Goal: Task Accomplishment & Management: Complete application form

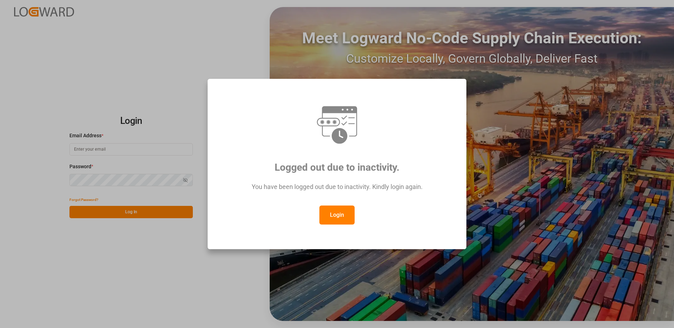
click at [340, 215] on button "Login" at bounding box center [336, 215] width 35 height 19
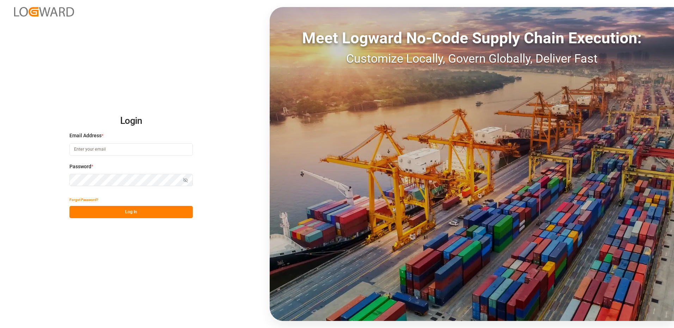
click at [118, 151] on input at bounding box center [130, 149] width 123 height 12
type input "[PERSON_NAME][EMAIL_ADDRESS][DOMAIN_NAME]"
click at [52, 179] on div "Login Email Address * [EMAIL_ADDRESS][DOMAIN_NAME] Password * Show password For…" at bounding box center [337, 164] width 674 height 328
click at [78, 213] on button "Log In" at bounding box center [130, 212] width 123 height 12
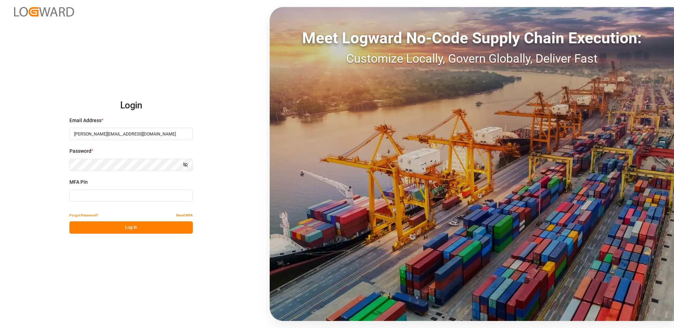
click at [78, 194] on input at bounding box center [130, 196] width 123 height 12
type input "307211"
click at [82, 228] on button "Log In" at bounding box center [130, 228] width 123 height 12
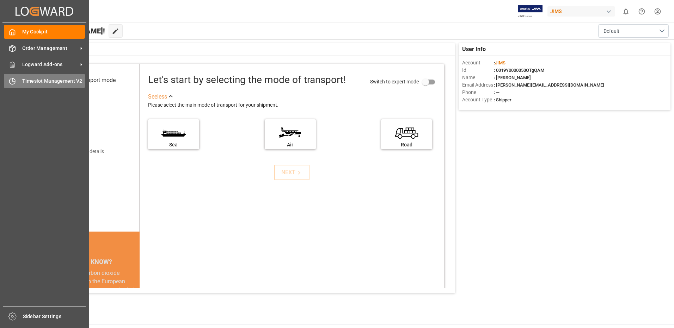
click at [20, 82] on div "Timeslot Management V2 Timeslot Management V2" at bounding box center [44, 81] width 81 height 14
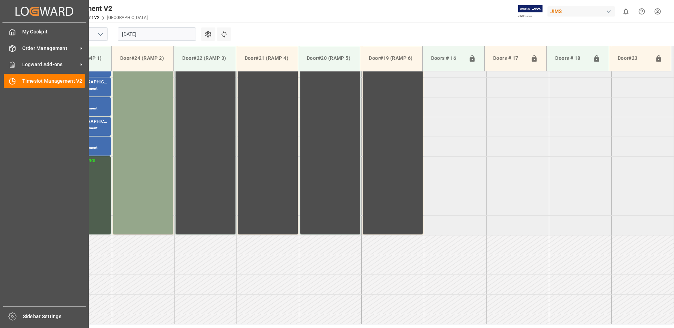
scroll to position [312, 0]
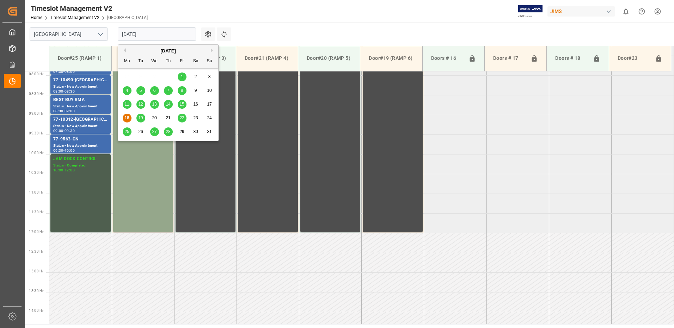
click at [154, 32] on input "[DATE]" at bounding box center [157, 33] width 78 height 13
click at [181, 106] on span "15" at bounding box center [181, 104] width 5 height 5
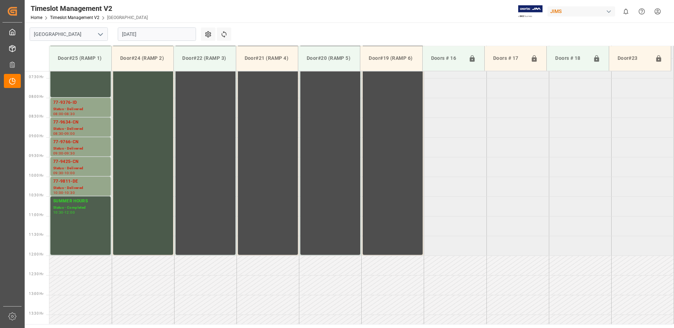
scroll to position [276, 0]
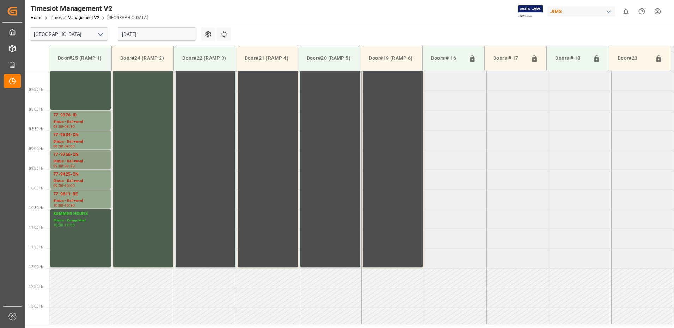
click at [84, 158] on div "77-9766-CN" at bounding box center [80, 155] width 55 height 7
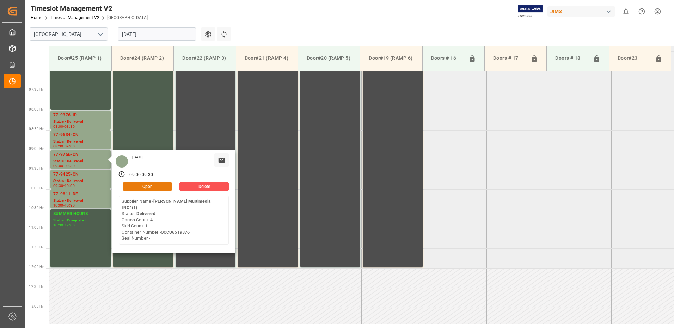
click at [153, 187] on button "Open" at bounding box center [147, 187] width 49 height 8
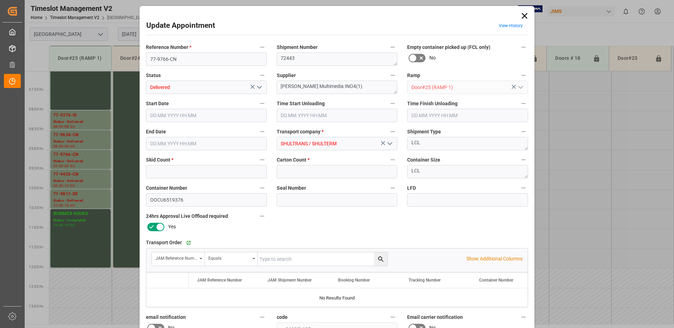
type input "1"
type input "4"
type input "[DATE] 09:00"
type input "[DATE] 08:45"
type input "[DATE] 10:00"
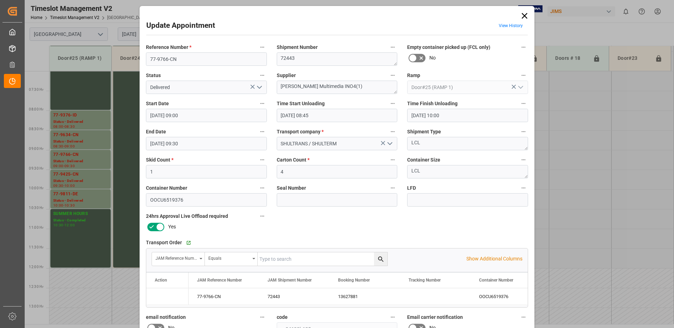
type input "[DATE] 09:30"
type input "[DATE] 20:00"
click at [258, 86] on icon "open menu" at bounding box center [259, 87] width 8 height 8
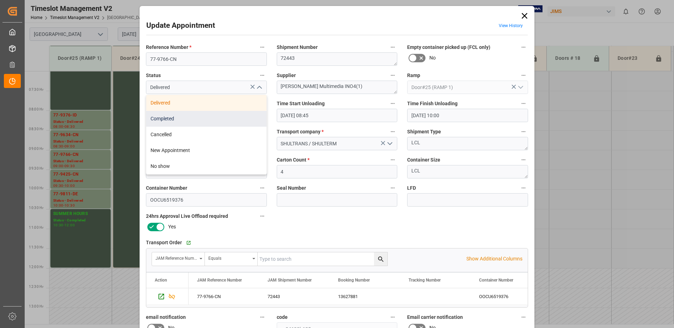
click at [207, 121] on div "Completed" at bounding box center [206, 119] width 120 height 16
type input "Completed"
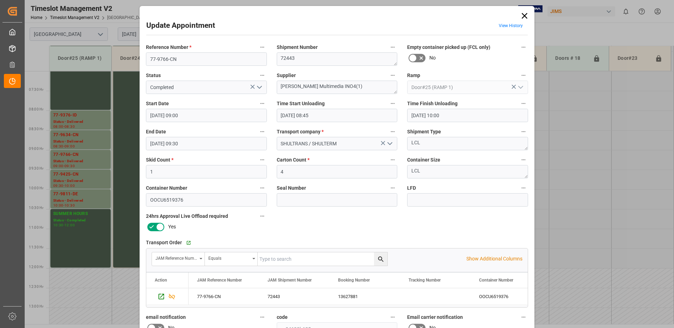
scroll to position [100, 0]
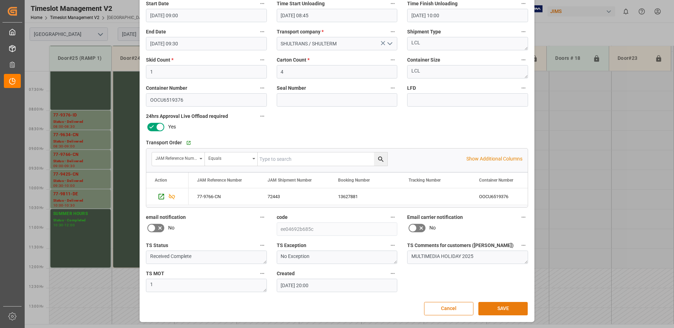
click at [503, 309] on button "SAVE" at bounding box center [502, 308] width 49 height 13
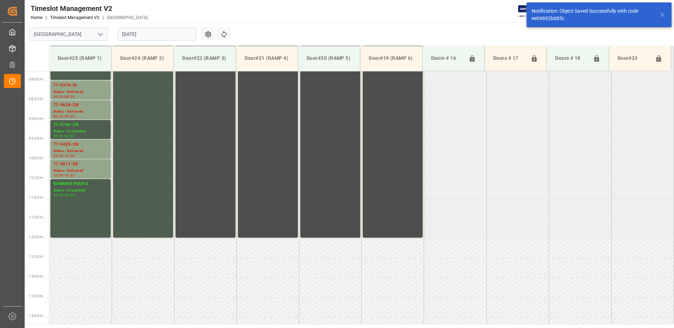
scroll to position [312, 0]
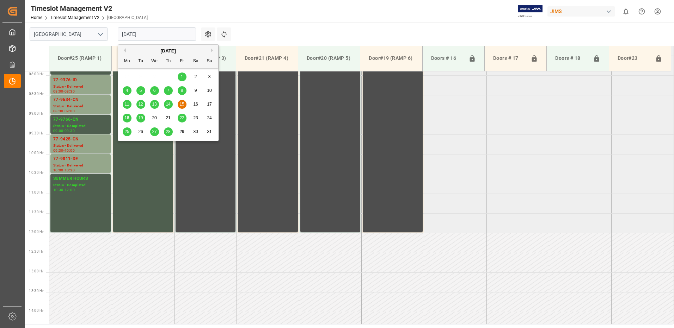
click at [161, 37] on input "[DATE]" at bounding box center [157, 33] width 78 height 13
click at [170, 105] on span "14" at bounding box center [168, 104] width 5 height 5
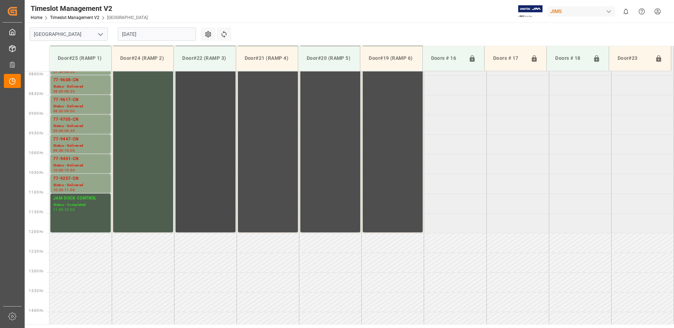
scroll to position [276, 0]
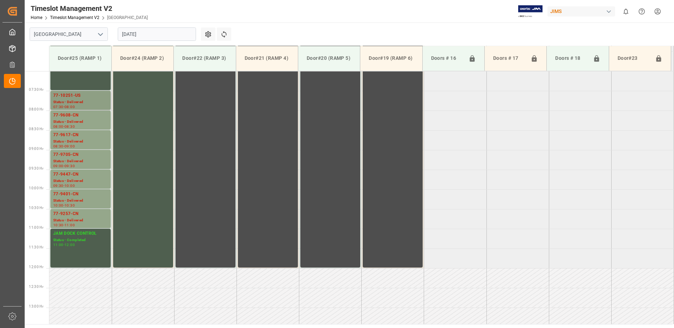
click at [78, 99] on div "Status - Delivered" at bounding box center [80, 102] width 55 height 6
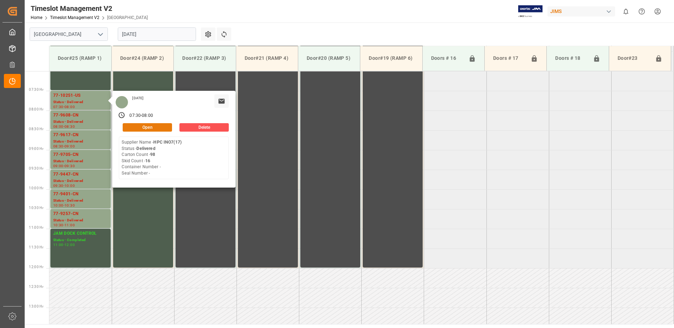
click at [156, 128] on button "Open" at bounding box center [147, 127] width 49 height 8
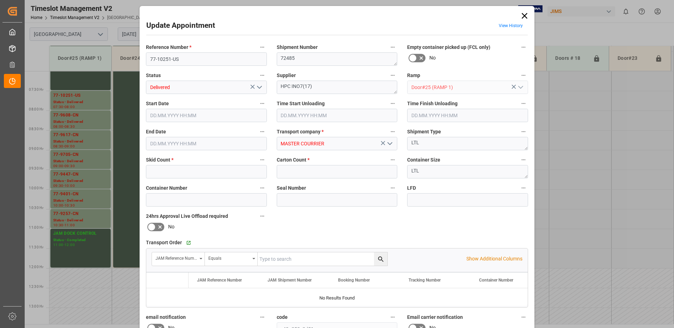
type input "16"
type input "98"
type input "[DATE] 07:30"
type input "[DATE] 08:15"
type input "[DATE] 08:00"
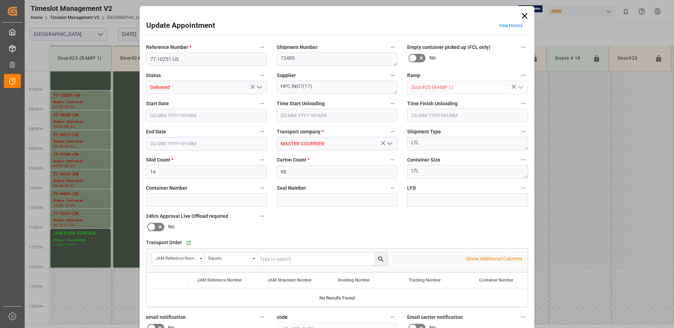
type input "[DATE] 14:32"
click at [260, 87] on icon "open menu" at bounding box center [259, 87] width 8 height 8
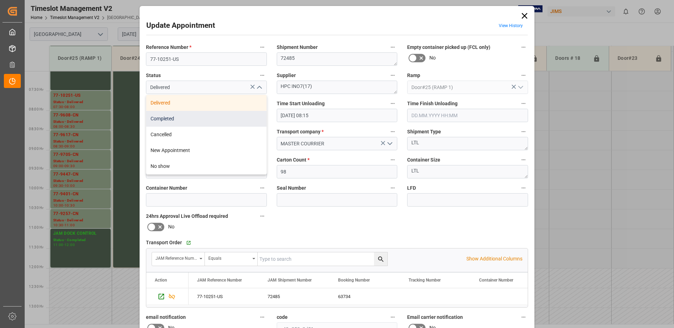
click at [217, 117] on div "Completed" at bounding box center [206, 119] width 120 height 16
type input "Completed"
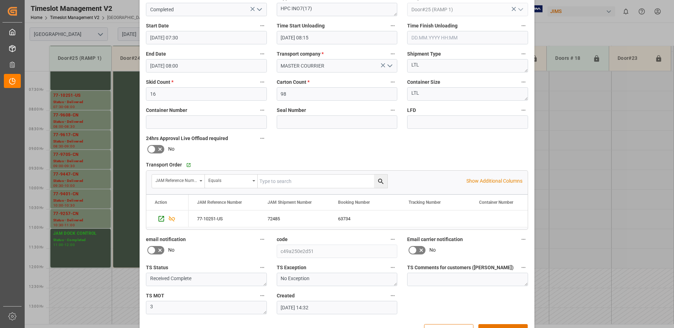
scroll to position [100, 0]
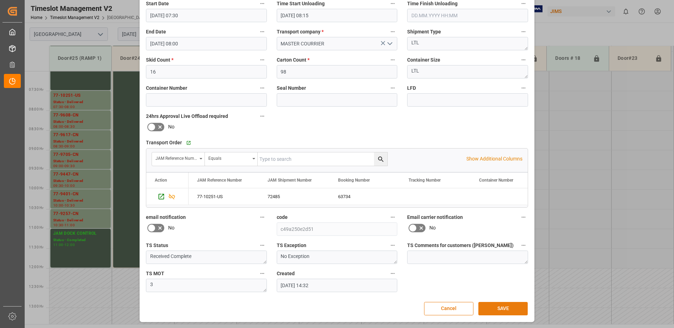
click at [506, 310] on button "SAVE" at bounding box center [502, 308] width 49 height 13
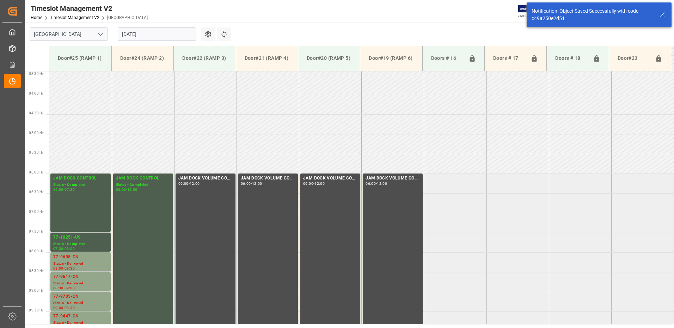
scroll to position [233, 0]
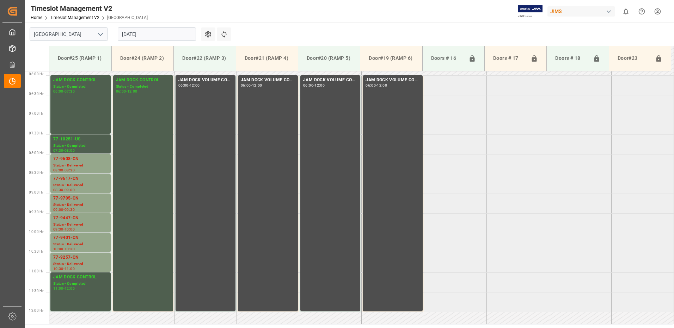
click at [158, 34] on input "[DATE]" at bounding box center [157, 33] width 78 height 13
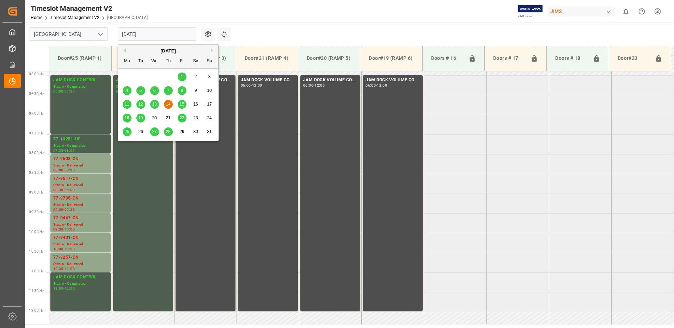
click at [155, 105] on span "13" at bounding box center [154, 104] width 5 height 5
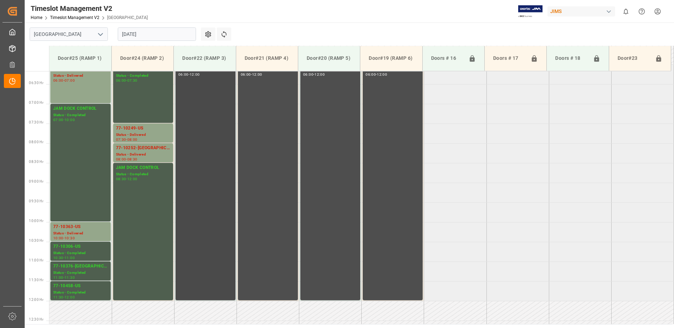
scroll to position [241, 0]
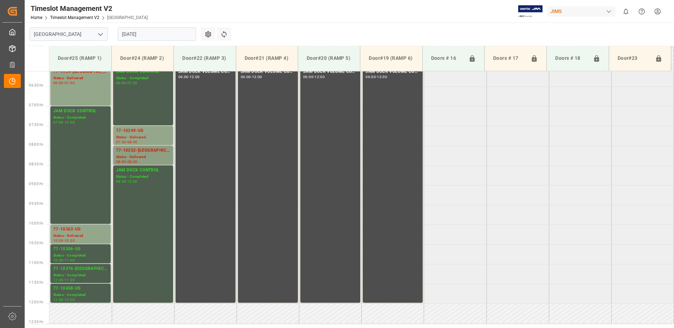
click at [136, 154] on div "Status - Delivered" at bounding box center [143, 157] width 54 height 6
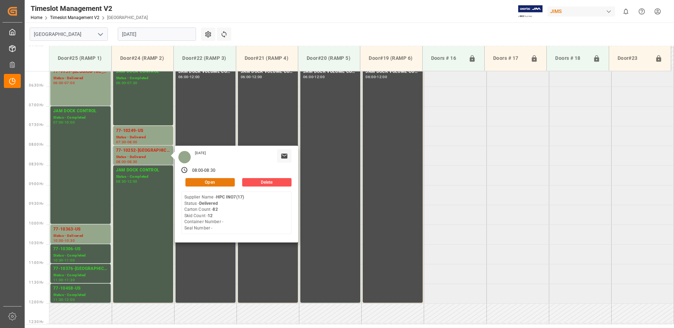
click at [215, 183] on button "Open" at bounding box center [209, 182] width 49 height 8
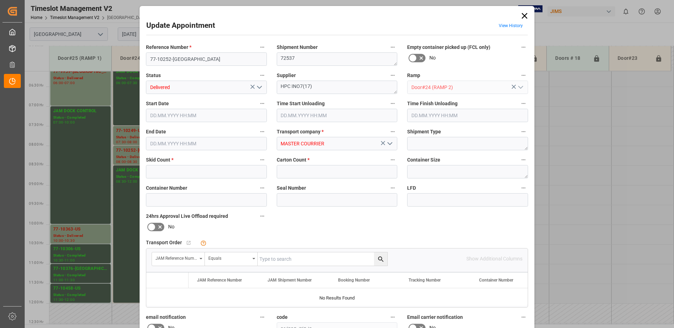
type input "12"
type input "82"
type input "[DATE] 08:00"
type input "[DATE] 08:15"
type input "[DATE] 09:15"
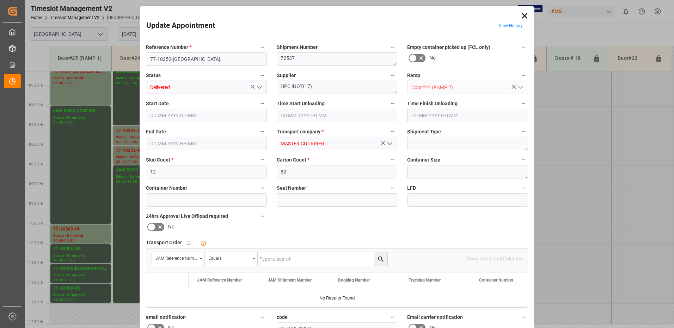
type input "[DATE] 08:30"
type input "[DATE] 14:30"
click at [261, 86] on icon "open menu" at bounding box center [259, 87] width 8 height 8
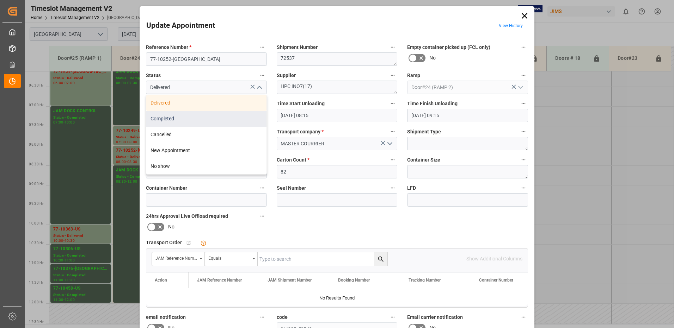
click at [217, 121] on div "Completed" at bounding box center [206, 119] width 120 height 16
type input "Completed"
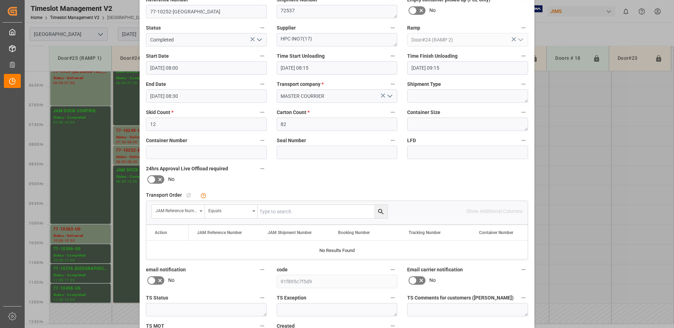
scroll to position [100, 0]
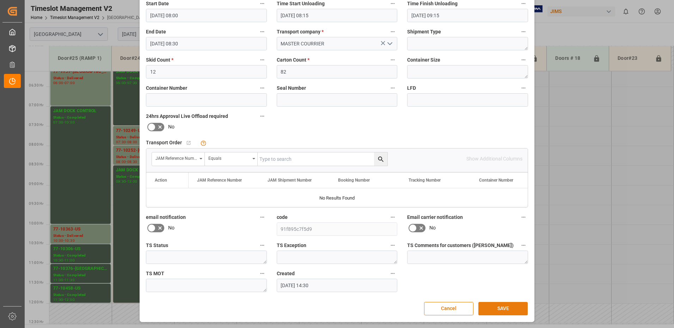
click at [510, 309] on button "SAVE" at bounding box center [502, 308] width 49 height 13
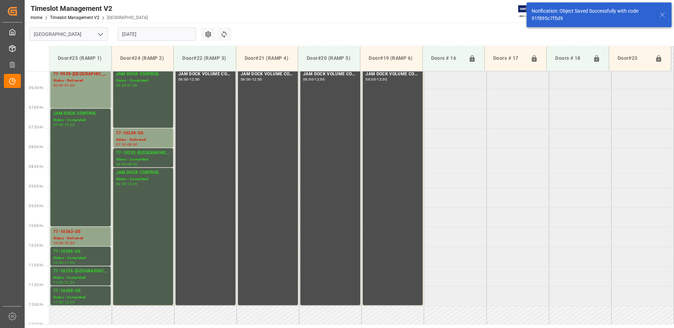
scroll to position [272, 0]
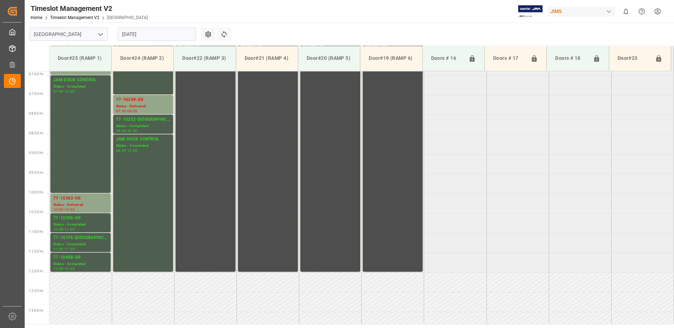
click at [149, 33] on input "[DATE]" at bounding box center [157, 33] width 78 height 13
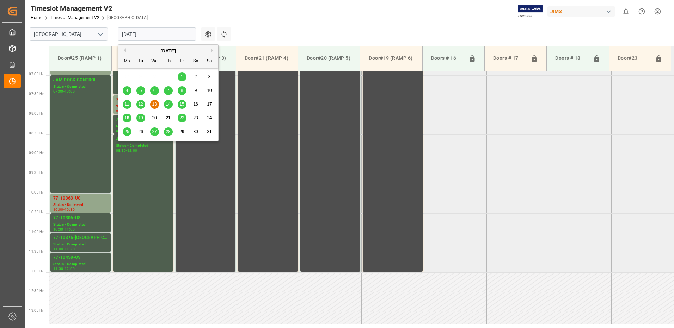
click at [183, 105] on span "15" at bounding box center [181, 104] width 5 height 5
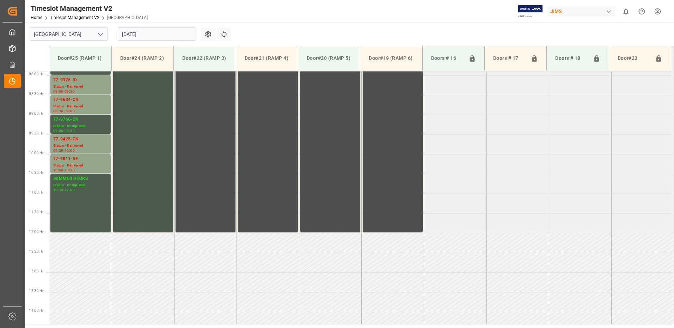
scroll to position [241, 0]
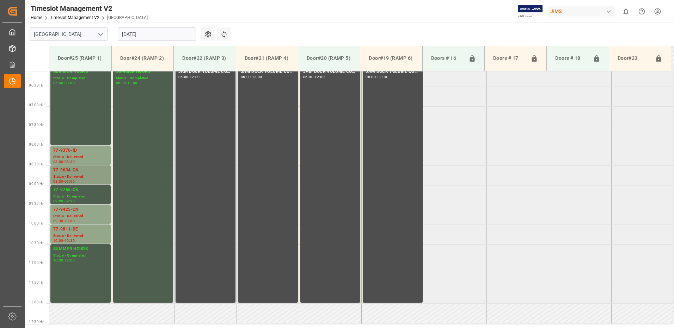
click at [62, 171] on div "77-9634-CN" at bounding box center [80, 170] width 55 height 7
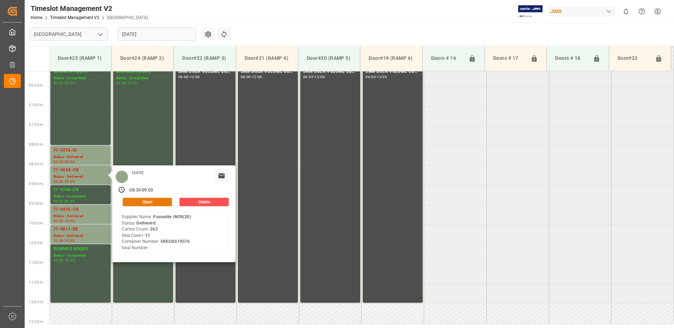
click at [161, 201] on button "Open" at bounding box center [147, 202] width 49 height 8
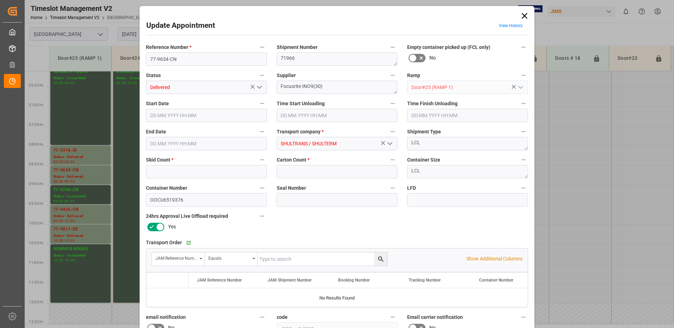
type input "11"
type input "262"
type input "[DATE] 08:30"
type input "[DATE] 08:45"
type input "[DATE] 10:00"
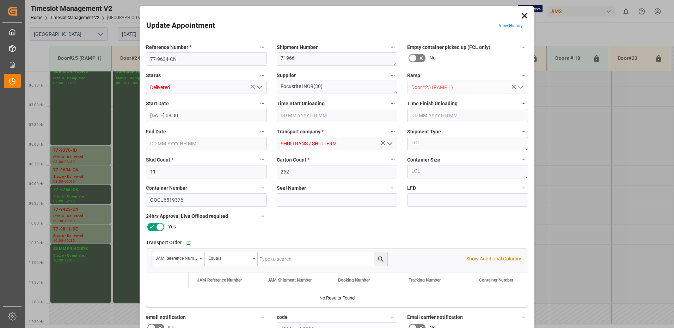
type input "[DATE] 09:00"
type input "[DATE] 20:01"
click at [259, 87] on polyline "open menu" at bounding box center [259, 87] width 4 height 2
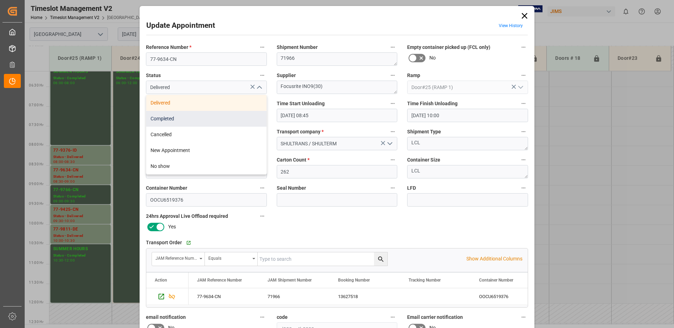
click at [209, 119] on div "Completed" at bounding box center [206, 119] width 120 height 16
type input "Completed"
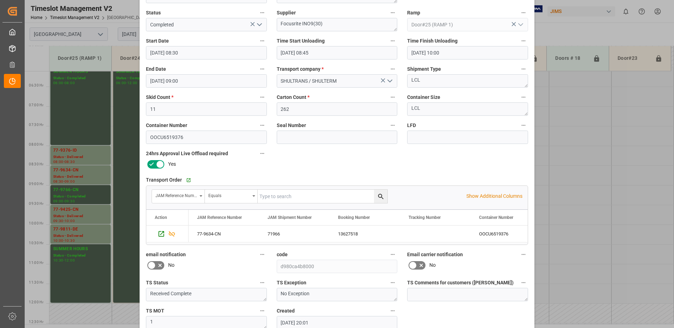
scroll to position [100, 0]
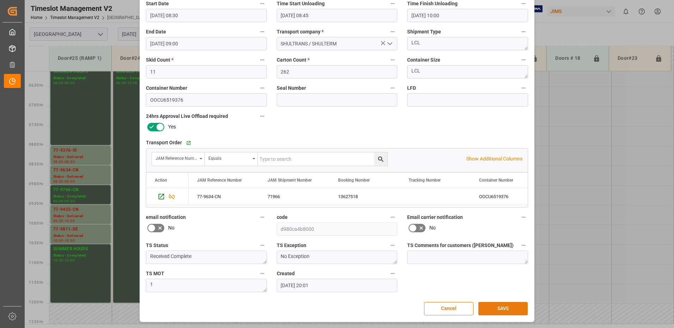
click at [515, 307] on button "SAVE" at bounding box center [502, 308] width 49 height 13
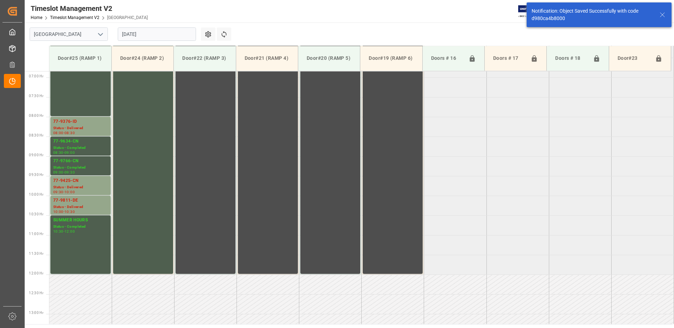
scroll to position [272, 0]
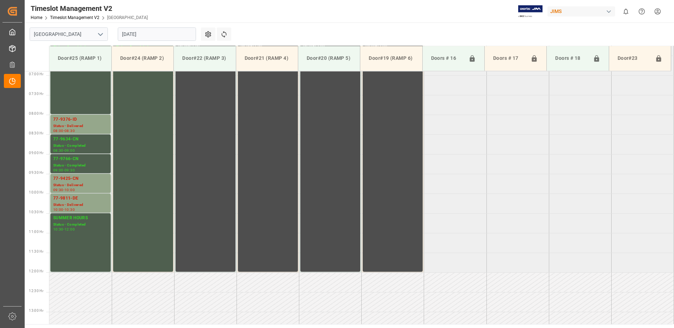
click at [156, 30] on input "[DATE]" at bounding box center [157, 33] width 78 height 13
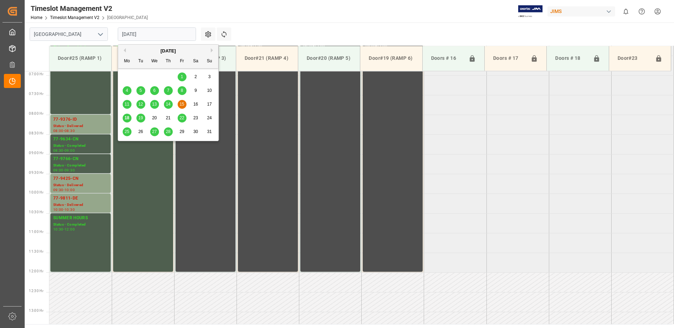
click at [128, 120] on span "18" at bounding box center [126, 118] width 5 height 5
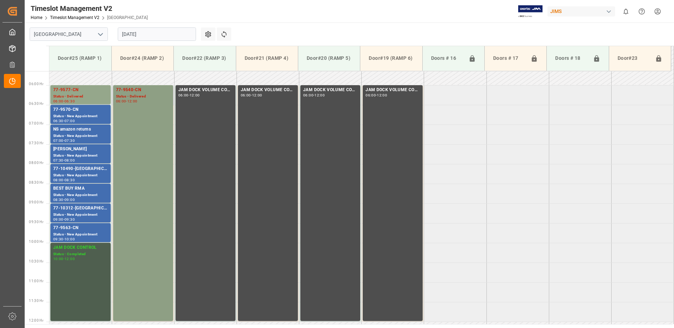
scroll to position [206, 0]
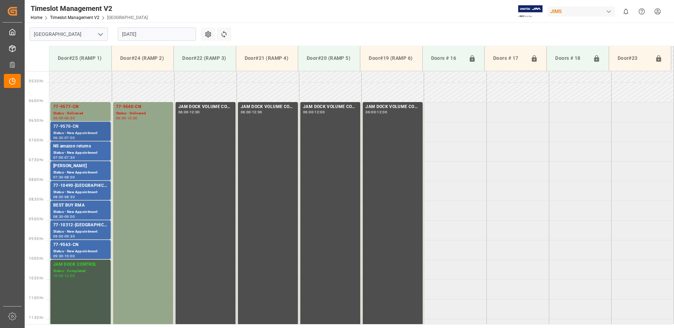
click at [71, 129] on div "77-9570-CN" at bounding box center [80, 126] width 55 height 7
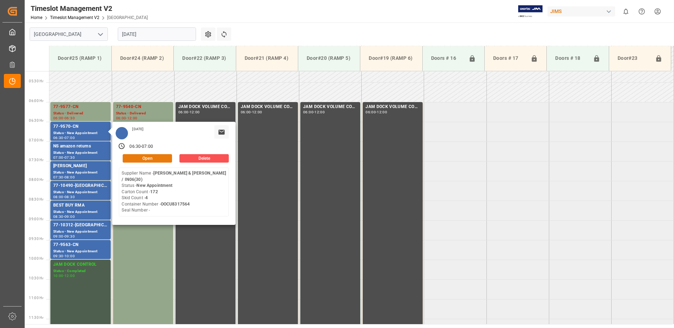
click at [155, 157] on button "Open" at bounding box center [147, 158] width 49 height 8
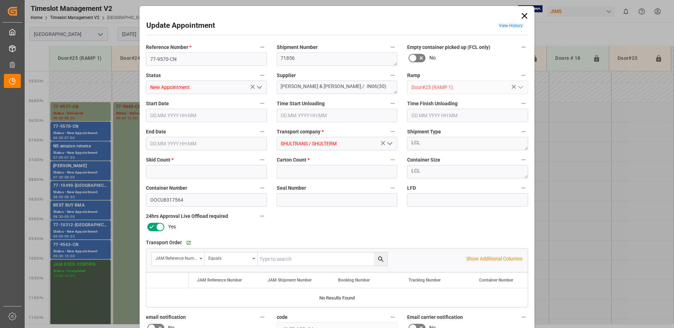
type input "4"
type input "172"
type input "[DATE] 06:30"
type input "[DATE] 07:00"
type input "[DATE] 17:28"
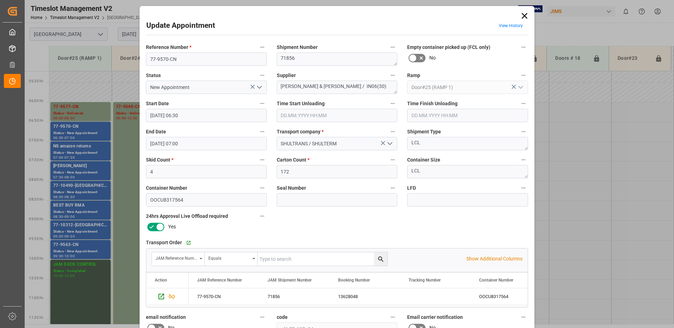
click at [258, 88] on icon "open menu" at bounding box center [259, 87] width 8 height 8
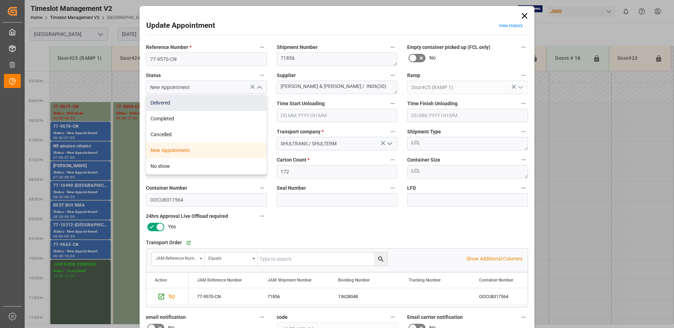
click at [197, 101] on div "Delivered" at bounding box center [206, 103] width 120 height 16
type input "Delivered"
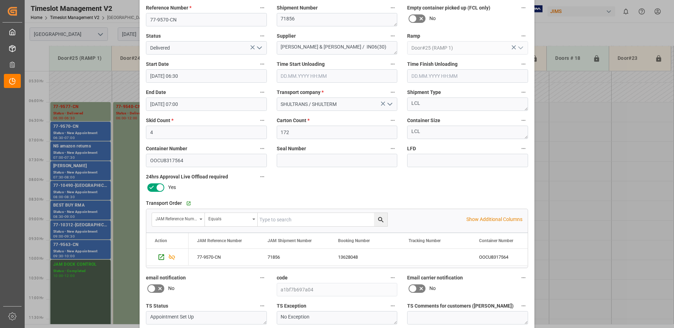
scroll to position [100, 0]
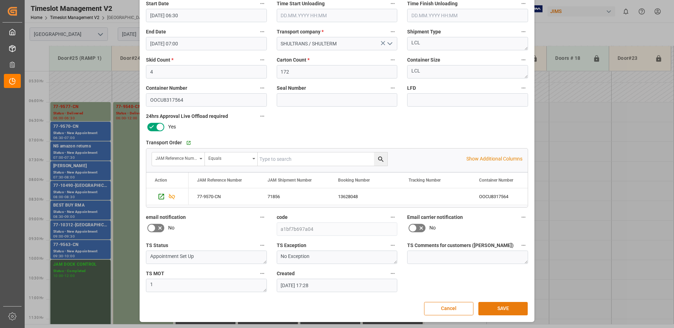
click at [505, 308] on button "SAVE" at bounding box center [502, 308] width 49 height 13
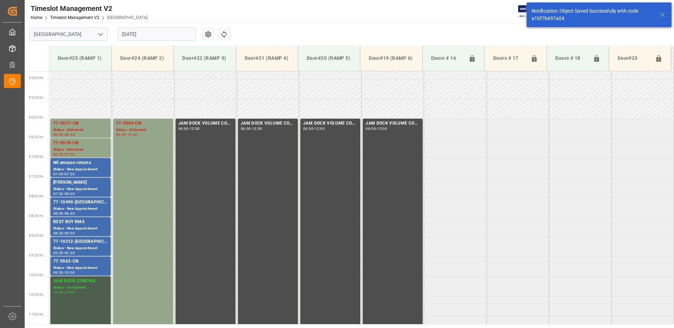
scroll to position [193, 0]
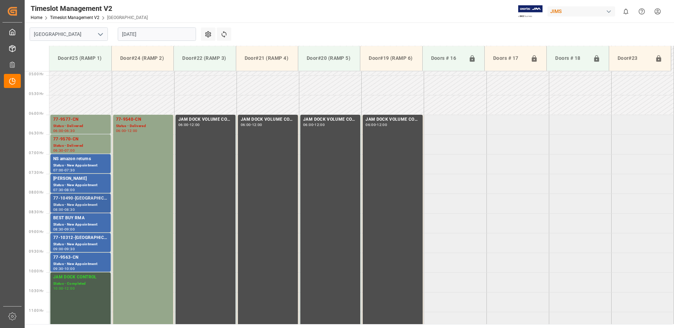
click at [72, 203] on div "Status - New Appointment" at bounding box center [80, 205] width 55 height 6
click at [74, 221] on div "BEST BUY RMA" at bounding box center [80, 218] width 55 height 7
click at [78, 240] on div "77-10312-[GEOGRAPHIC_DATA]" at bounding box center [80, 238] width 55 height 7
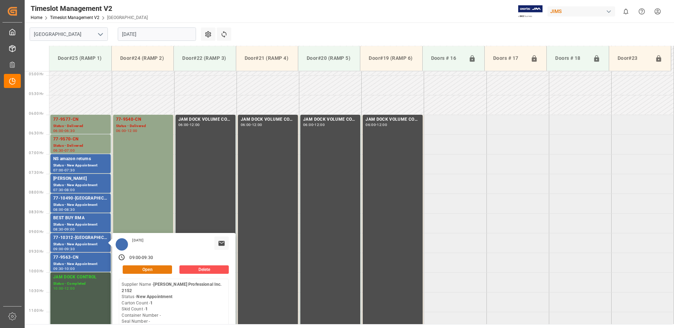
click at [155, 270] on button "Open" at bounding box center [147, 270] width 49 height 8
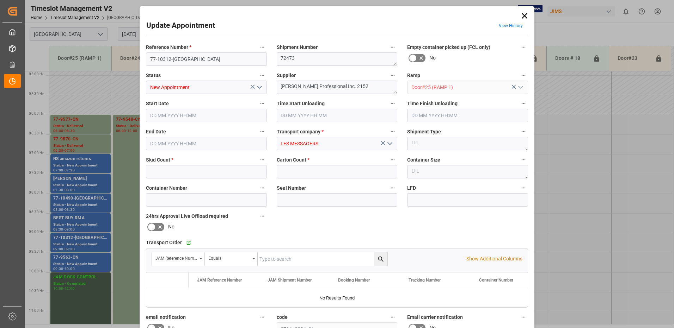
type input "1"
type input "[DATE] 09:00"
type input "[DATE] 09:30"
type input "[DATE] 17:42"
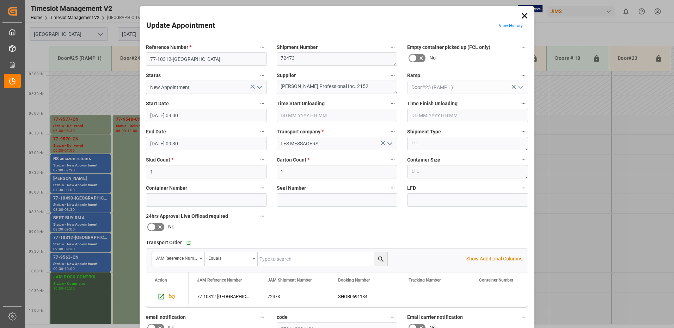
click at [259, 88] on icon "open menu" at bounding box center [259, 87] width 8 height 8
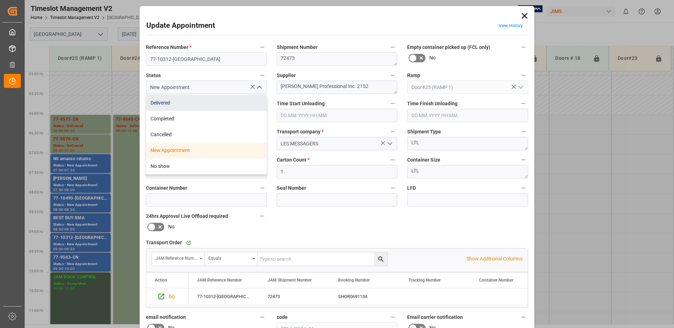
click at [195, 103] on div "Delivered" at bounding box center [206, 103] width 120 height 16
type input "Delivered"
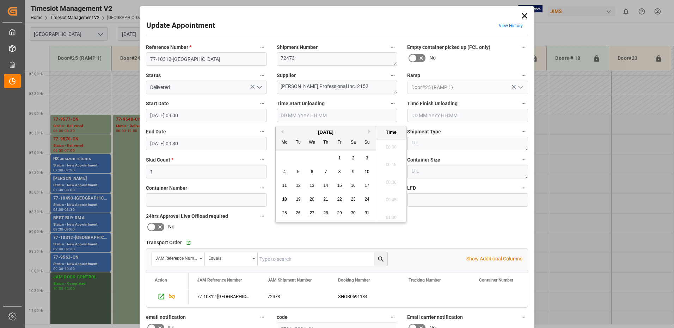
scroll to position [619, 0]
click at [288, 114] on input "text" at bounding box center [337, 115] width 121 height 13
click at [285, 198] on span "18" at bounding box center [284, 199] width 5 height 5
click at [387, 197] on li "09:30" at bounding box center [391, 198] width 30 height 18
type input "[DATE] 09:30"
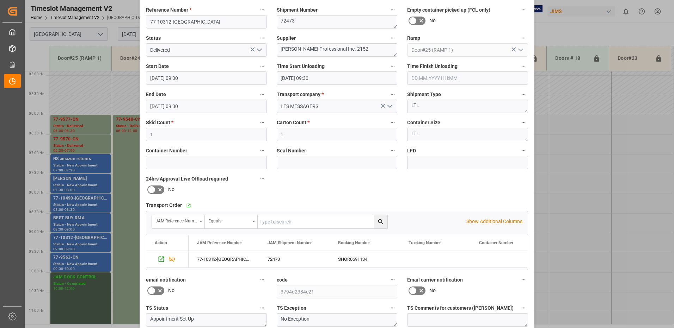
scroll to position [100, 0]
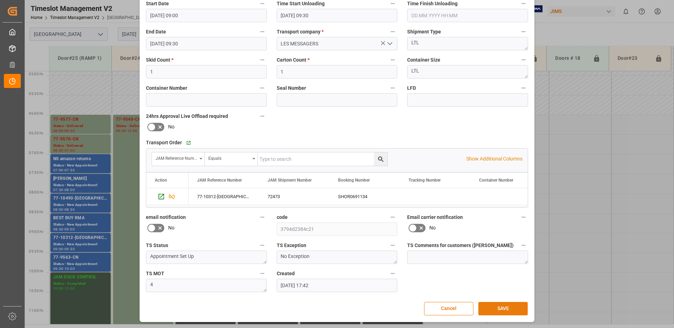
click at [502, 310] on button "SAVE" at bounding box center [502, 308] width 49 height 13
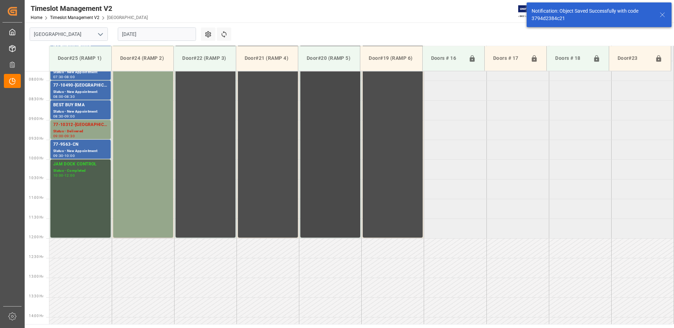
scroll to position [312, 0]
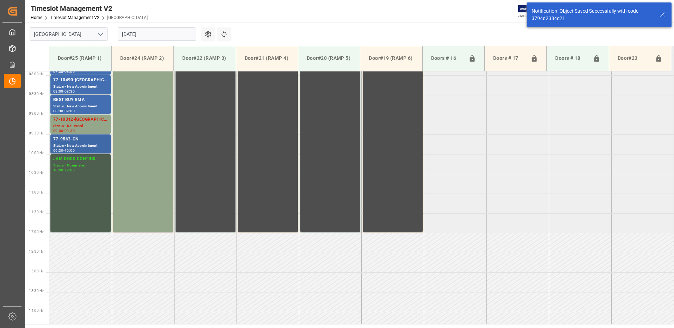
click at [67, 143] on div "Status - New Appointment" at bounding box center [80, 146] width 55 height 6
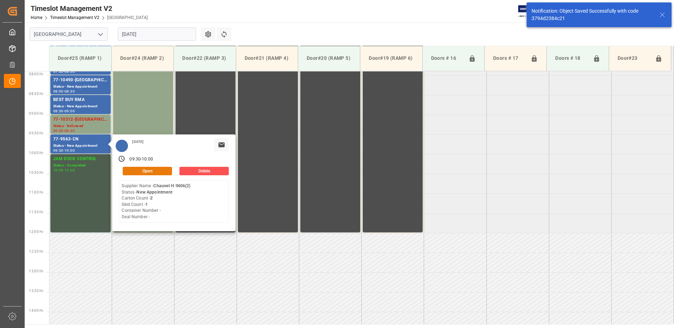
click at [148, 171] on button "Open" at bounding box center [147, 171] width 49 height 8
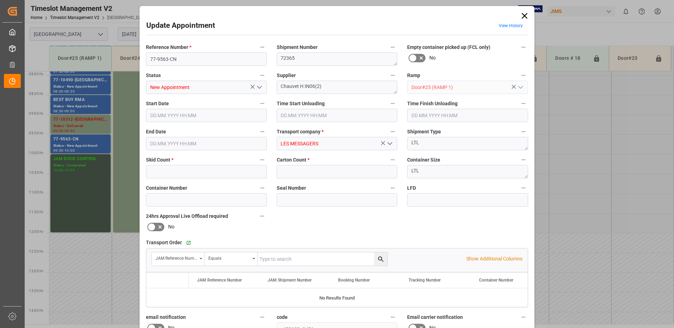
type input "1"
type input "2"
type input "[DATE] 09:30"
type input "[DATE] 10:00"
type input "[DATE] 17:45"
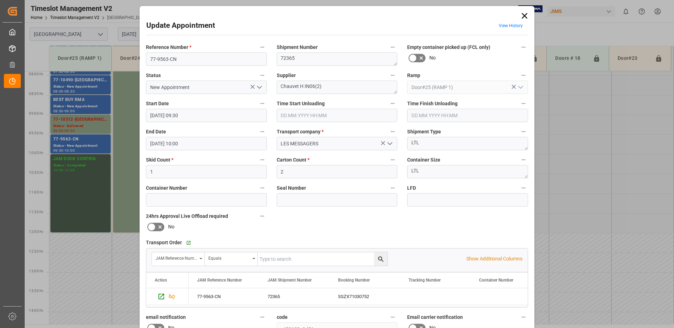
click at [258, 87] on icon "open menu" at bounding box center [259, 87] width 8 height 8
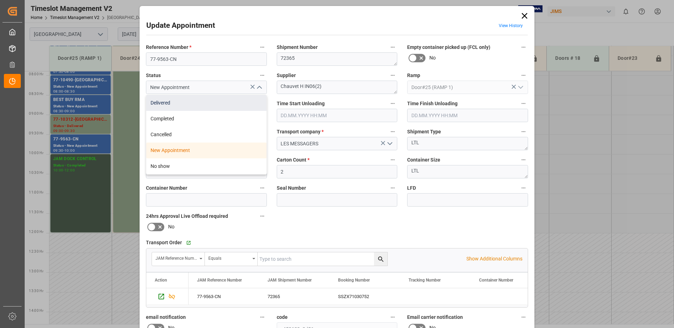
click at [182, 104] on div "Delivered" at bounding box center [206, 103] width 120 height 16
type input "Delivered"
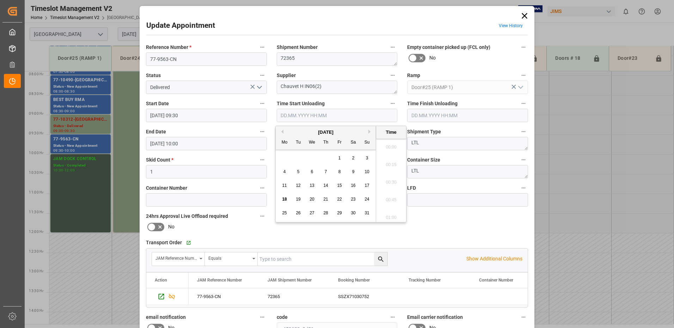
click at [297, 117] on input "text" at bounding box center [337, 115] width 121 height 13
click at [284, 199] on span "18" at bounding box center [284, 199] width 5 height 5
click at [389, 197] on li "09:30" at bounding box center [391, 198] width 30 height 18
type input "[DATE] 09:30"
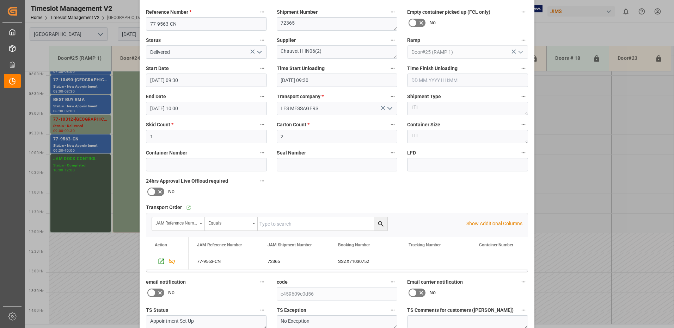
scroll to position [100, 0]
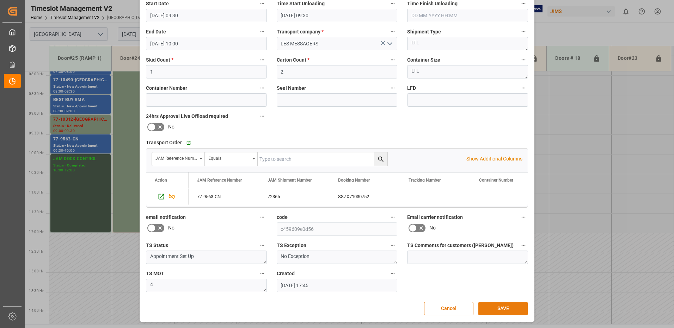
click at [506, 309] on button "SAVE" at bounding box center [502, 308] width 49 height 13
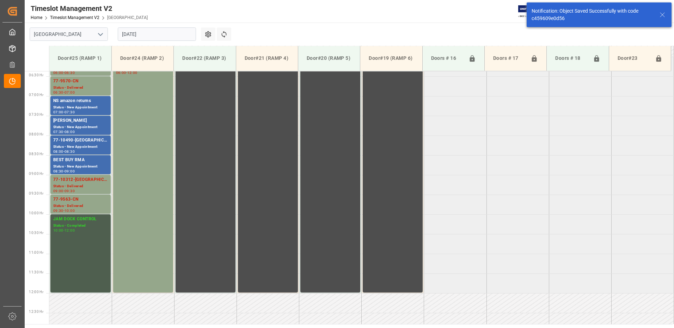
scroll to position [216, 0]
